Goal: Task Accomplishment & Management: Use online tool/utility

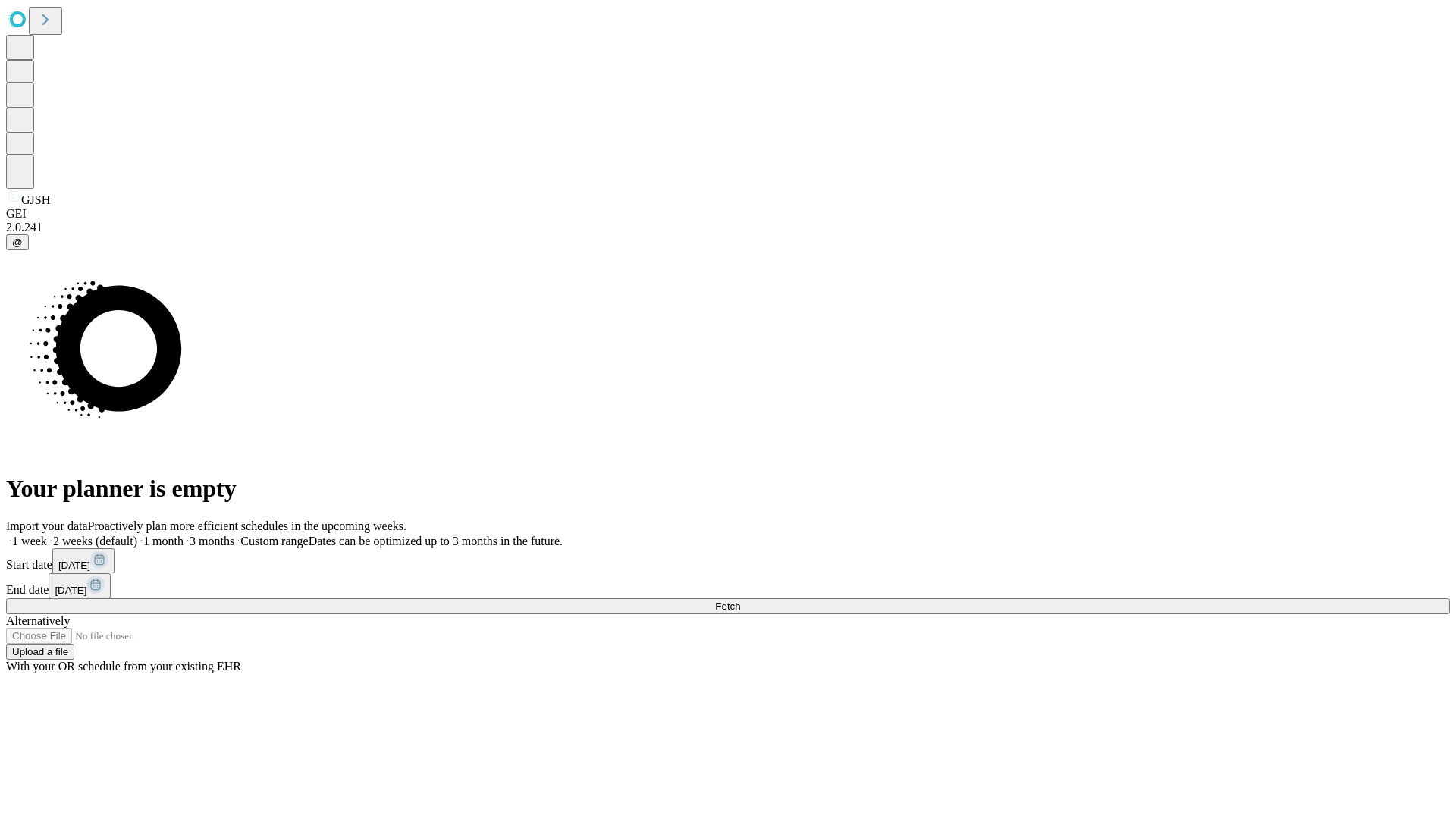
click at [740, 601] on span "Fetch" at bounding box center [727, 606] width 25 height 11
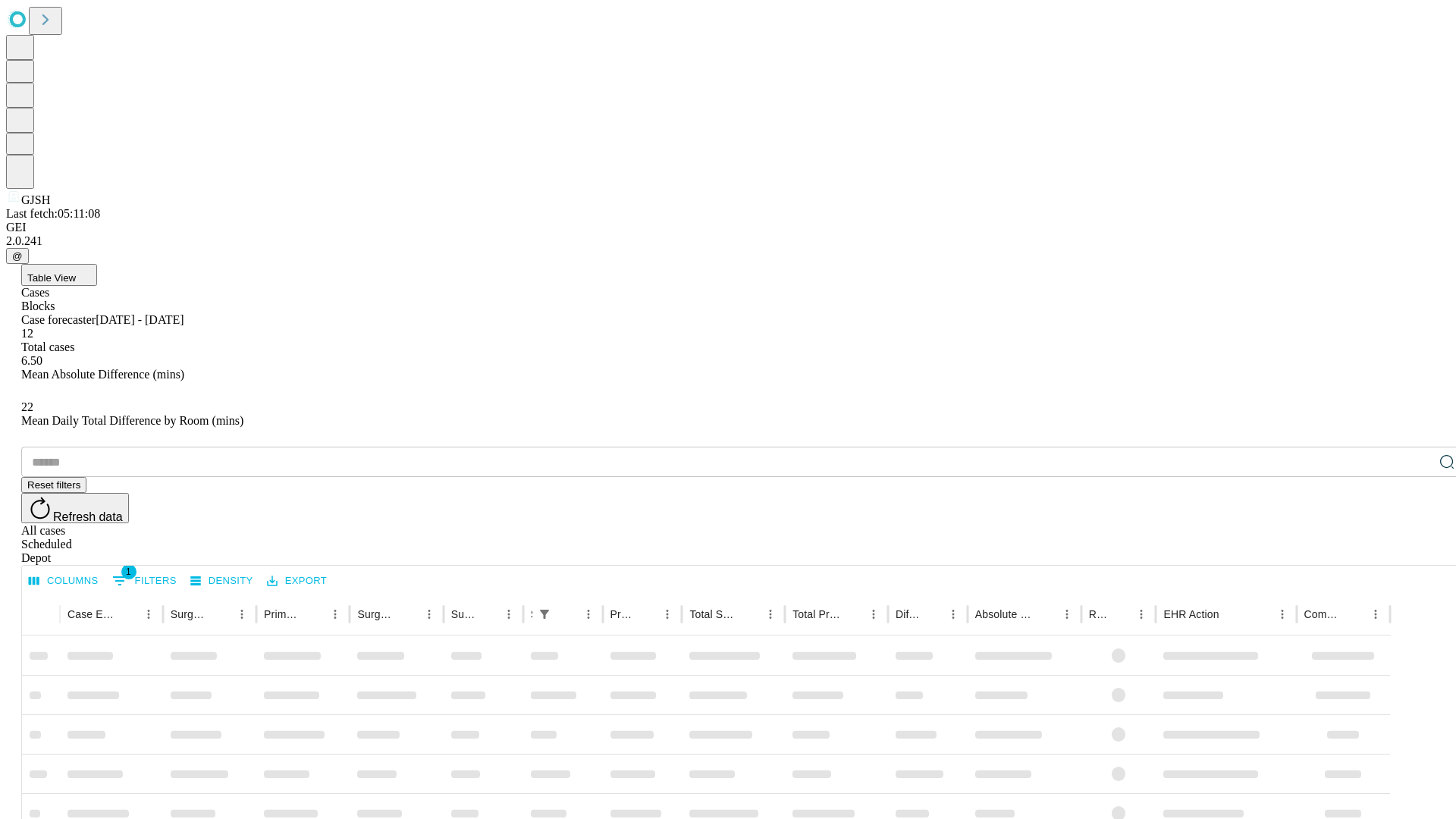
click at [1416, 551] on div "Depot" at bounding box center [742, 558] width 1443 height 14
